Goal: Information Seeking & Learning: Learn about a topic

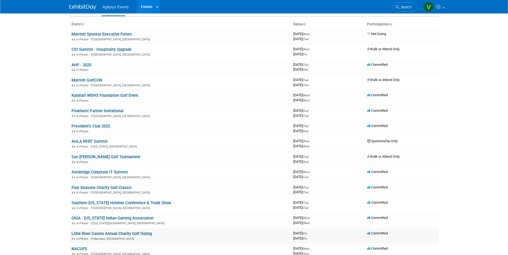
scroll to position [80, 0]
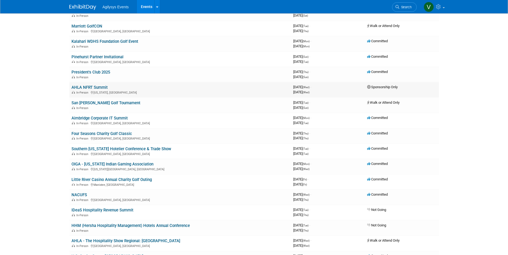
click at [87, 88] on link "AHLA NFRT Summit" at bounding box center [89, 87] width 36 height 5
click at [109, 103] on link "San [PERSON_NAME] Golf Tournament" at bounding box center [105, 103] width 69 height 5
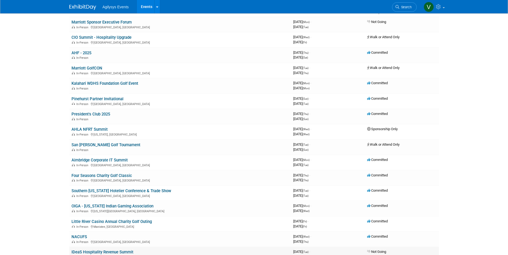
scroll to position [27, 0]
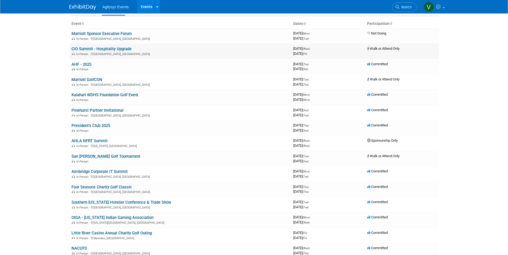
click at [94, 49] on link "CIO Summit - Hospitality Upgrade" at bounding box center [101, 49] width 60 height 5
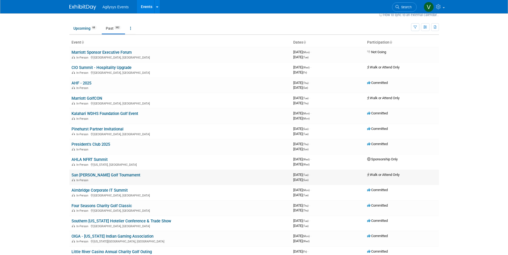
scroll to position [0, 0]
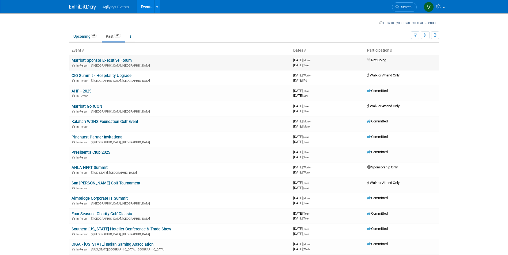
click at [120, 60] on link "Marriott Sponsor Executive Forum" at bounding box center [101, 60] width 60 height 5
click at [86, 35] on link "Upcoming 68" at bounding box center [84, 36] width 31 height 10
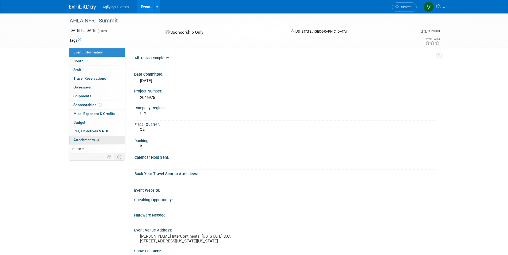
click at [89, 142] on link "3 Attachments 3" at bounding box center [97, 140] width 56 height 9
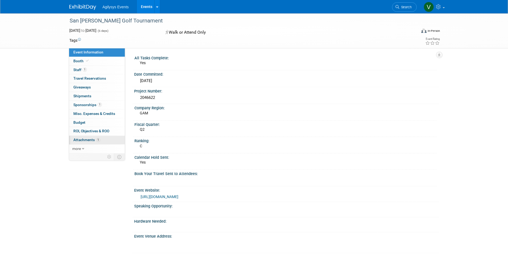
click at [92, 139] on span "Attachments 1" at bounding box center [86, 140] width 27 height 4
click at [87, 142] on link "6 Attachments 6" at bounding box center [97, 140] width 56 height 9
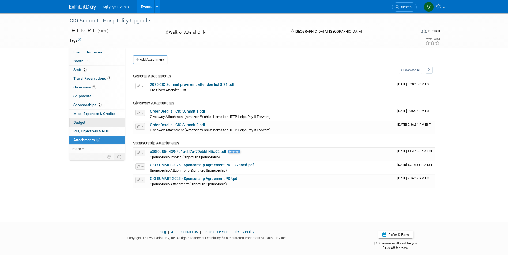
click at [90, 123] on link "Budget" at bounding box center [97, 123] width 56 height 9
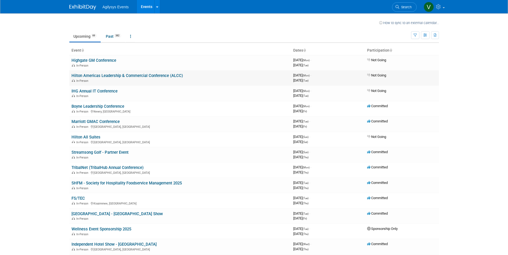
click at [134, 75] on link "Hilton Americas Leadership & Commercial Conference (ALCC)" at bounding box center [126, 75] width 111 height 5
click at [108, 35] on link "Past 382" at bounding box center [113, 36] width 23 height 10
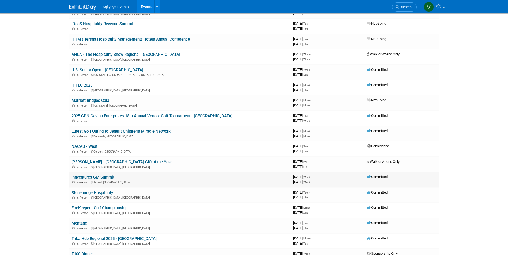
scroll to position [321, 0]
